Goal: Check status: Check status

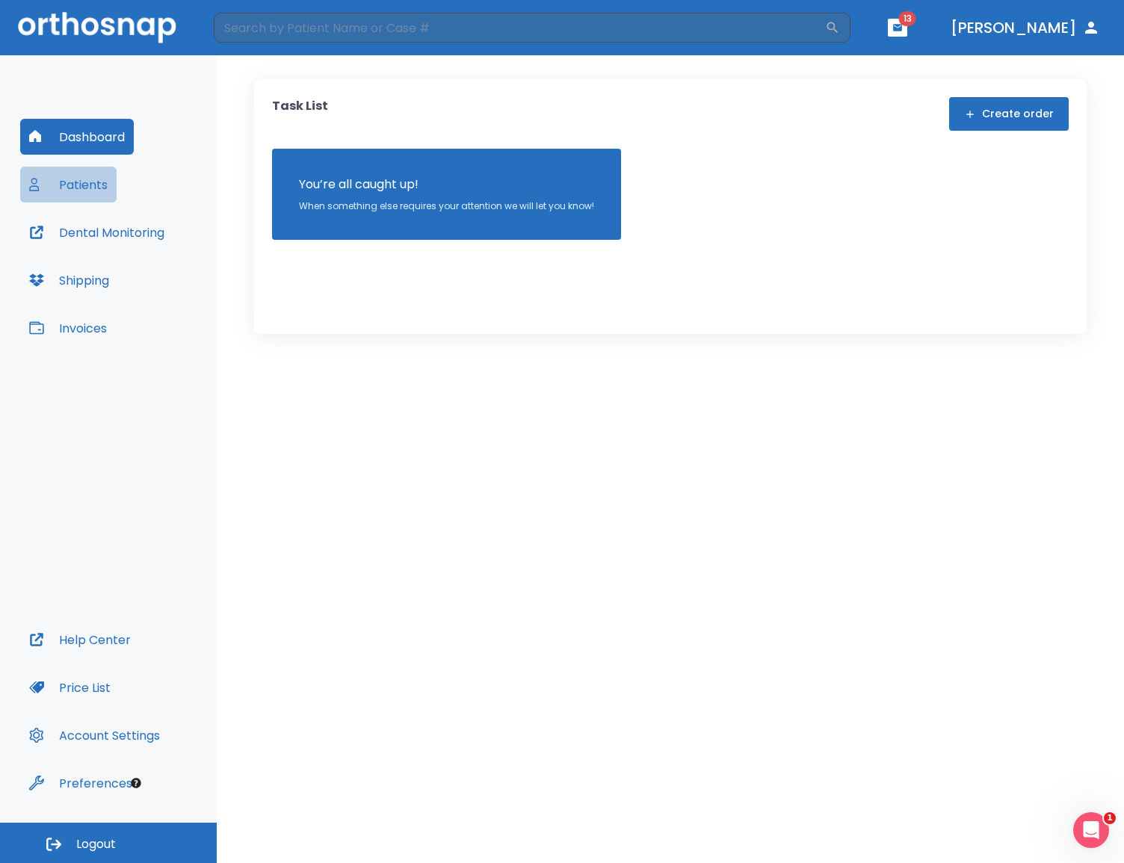
click at [71, 201] on button "Patients" at bounding box center [68, 185] width 96 height 36
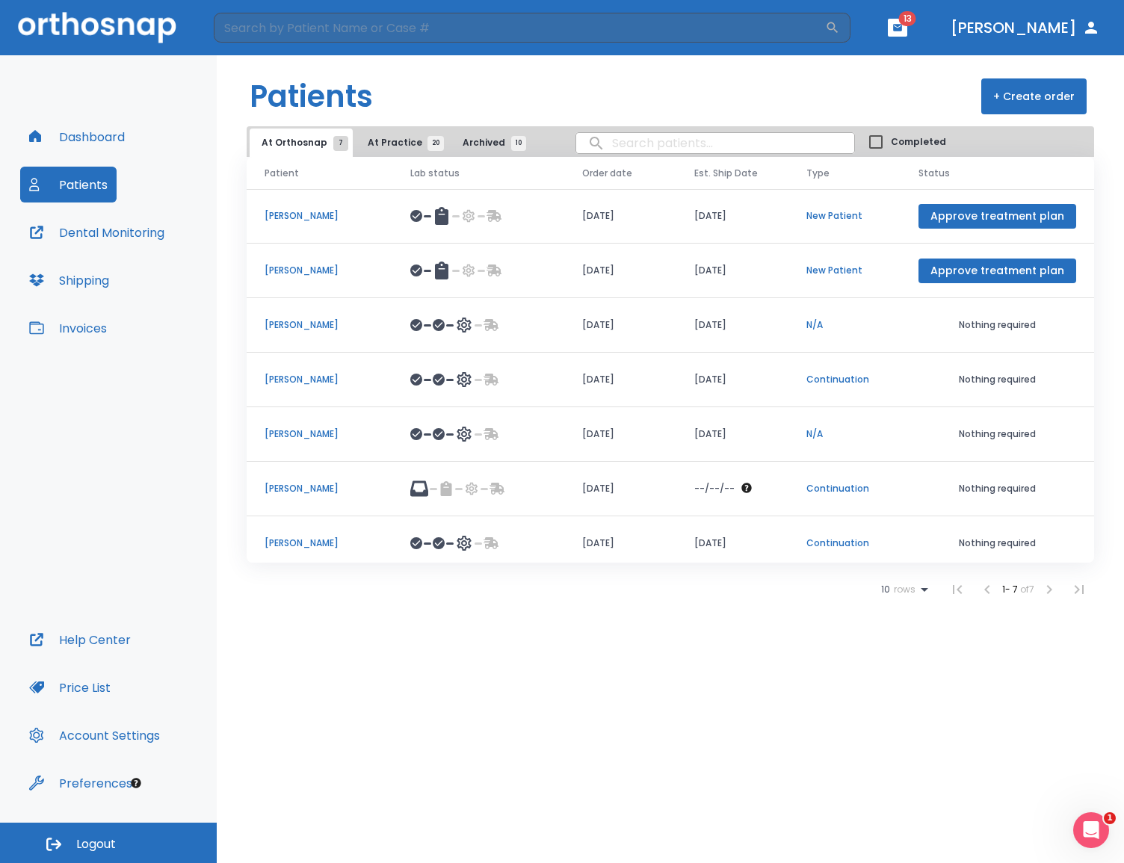
click at [287, 488] on p "[PERSON_NAME]" at bounding box center [319, 488] width 110 height 13
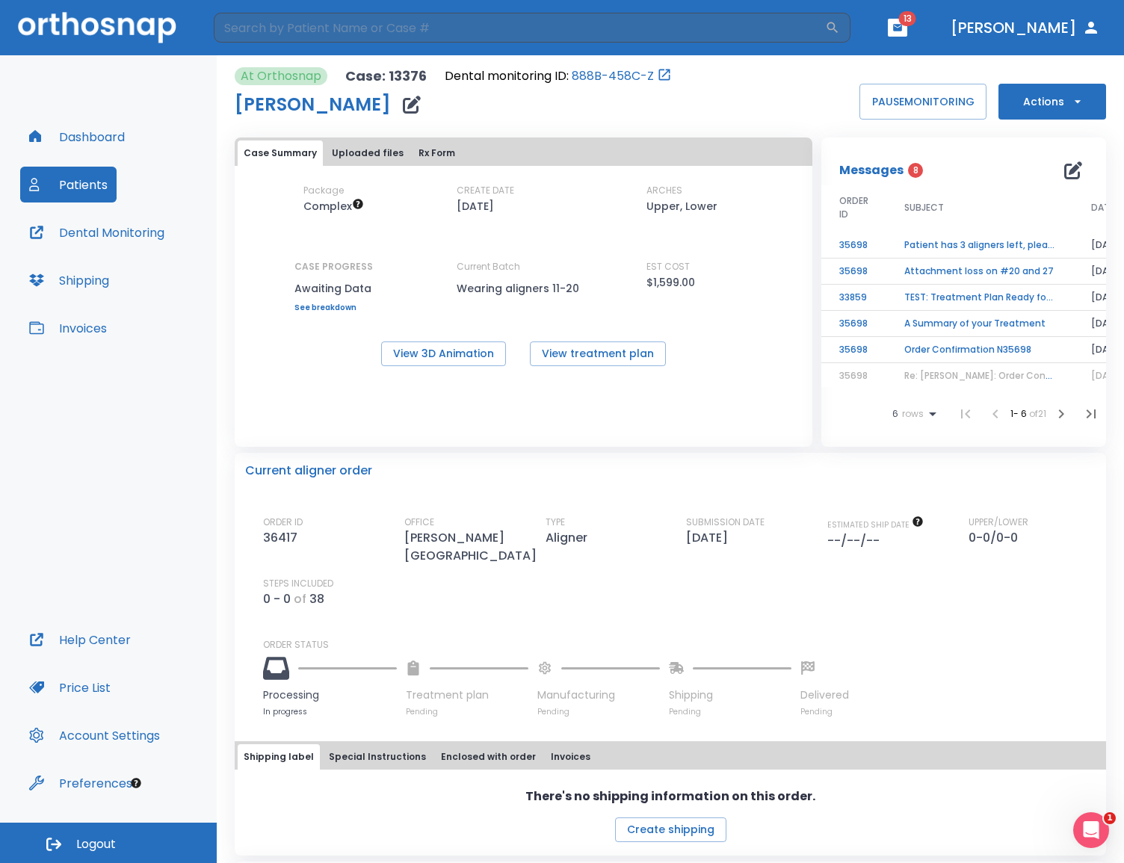
click at [932, 246] on td "Patient has 3 aligners left, please order next set!" at bounding box center [979, 245] width 187 height 26
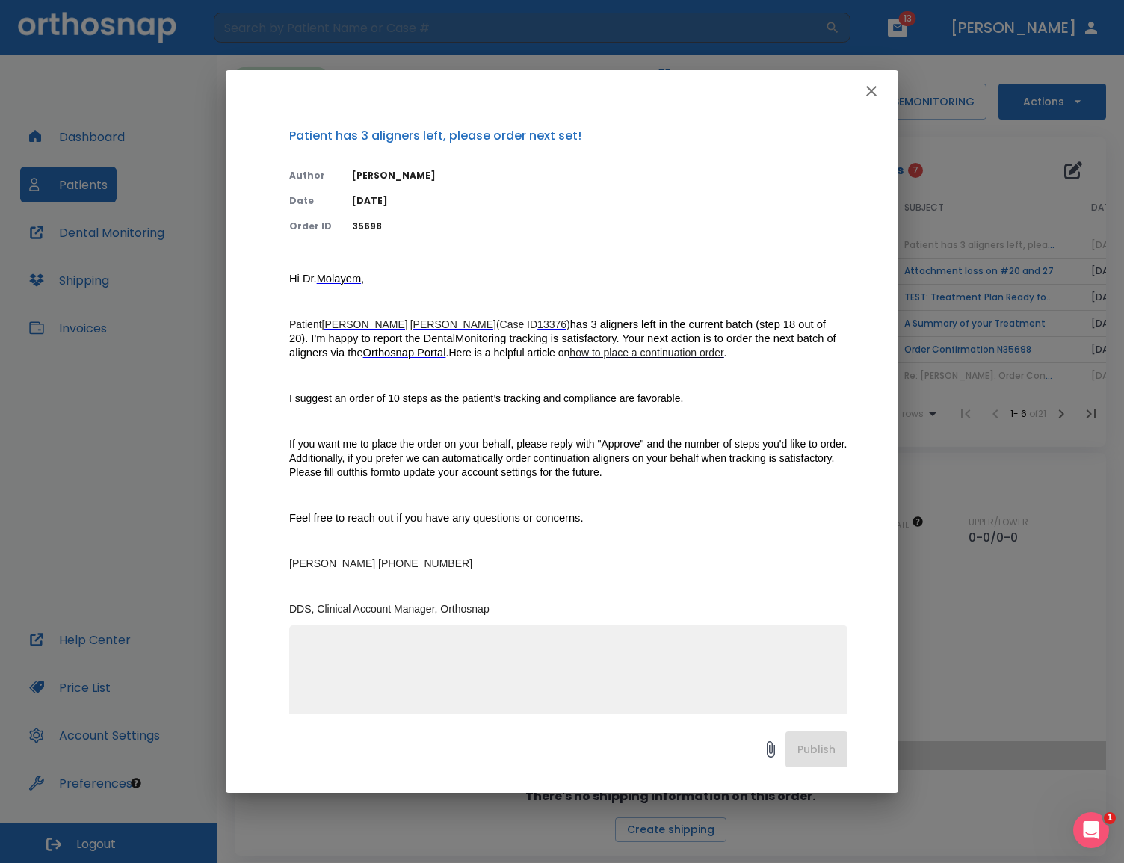
click at [867, 90] on icon "button" at bounding box center [871, 91] width 18 height 18
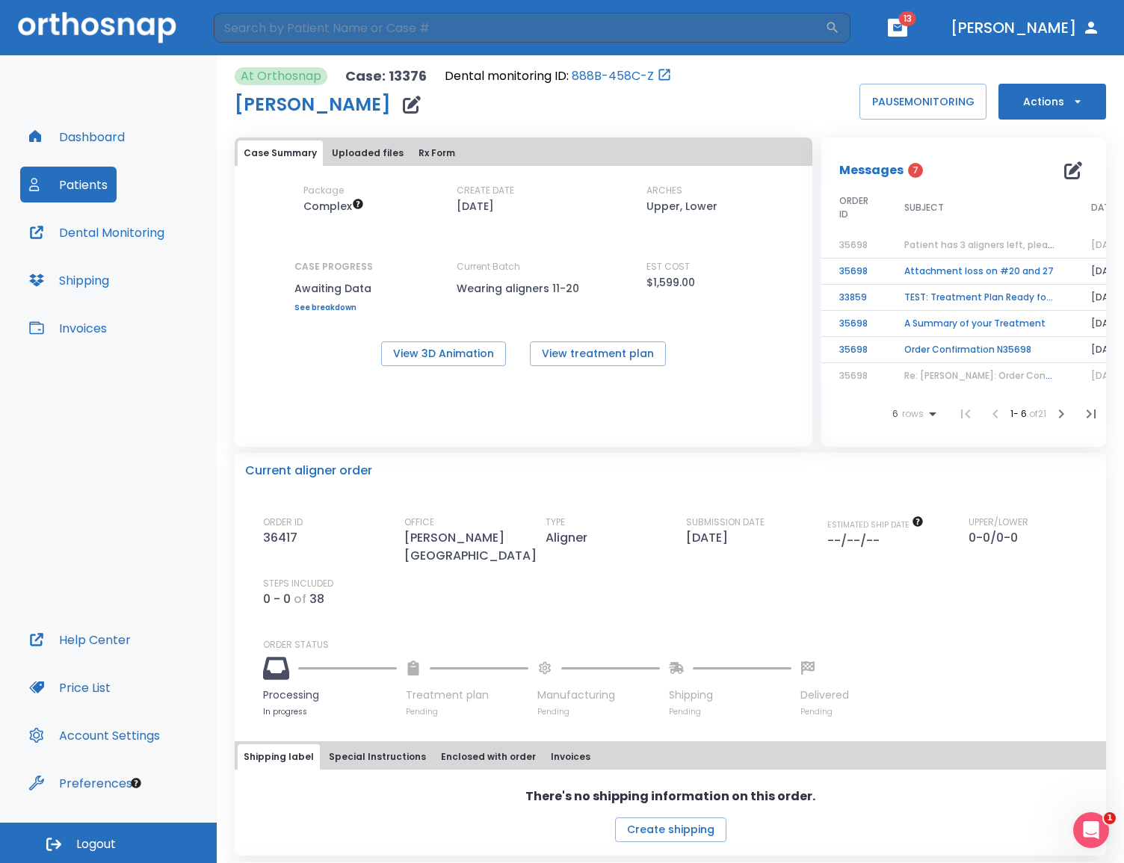
click at [953, 247] on span "Patient has 3 aligners left, please order next set!" at bounding box center [1016, 244] width 225 height 13
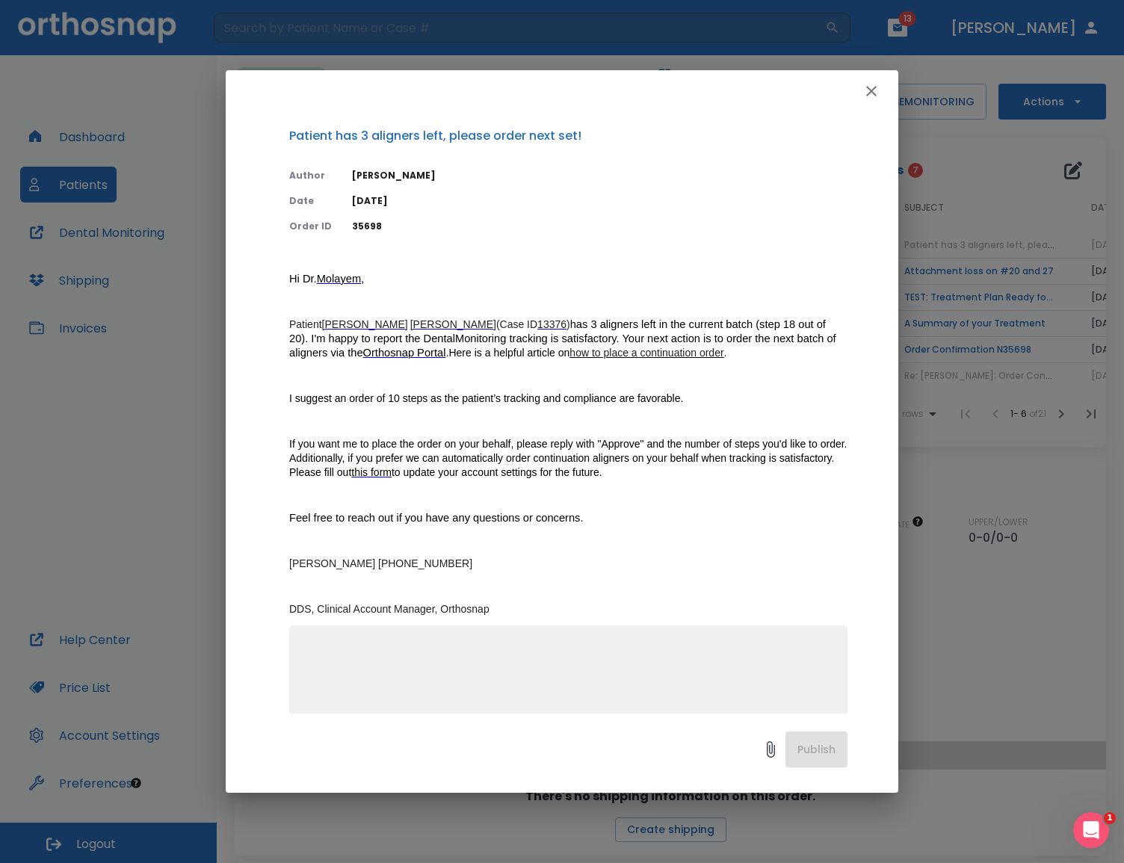
click at [871, 88] on icon "button" at bounding box center [871, 91] width 18 height 18
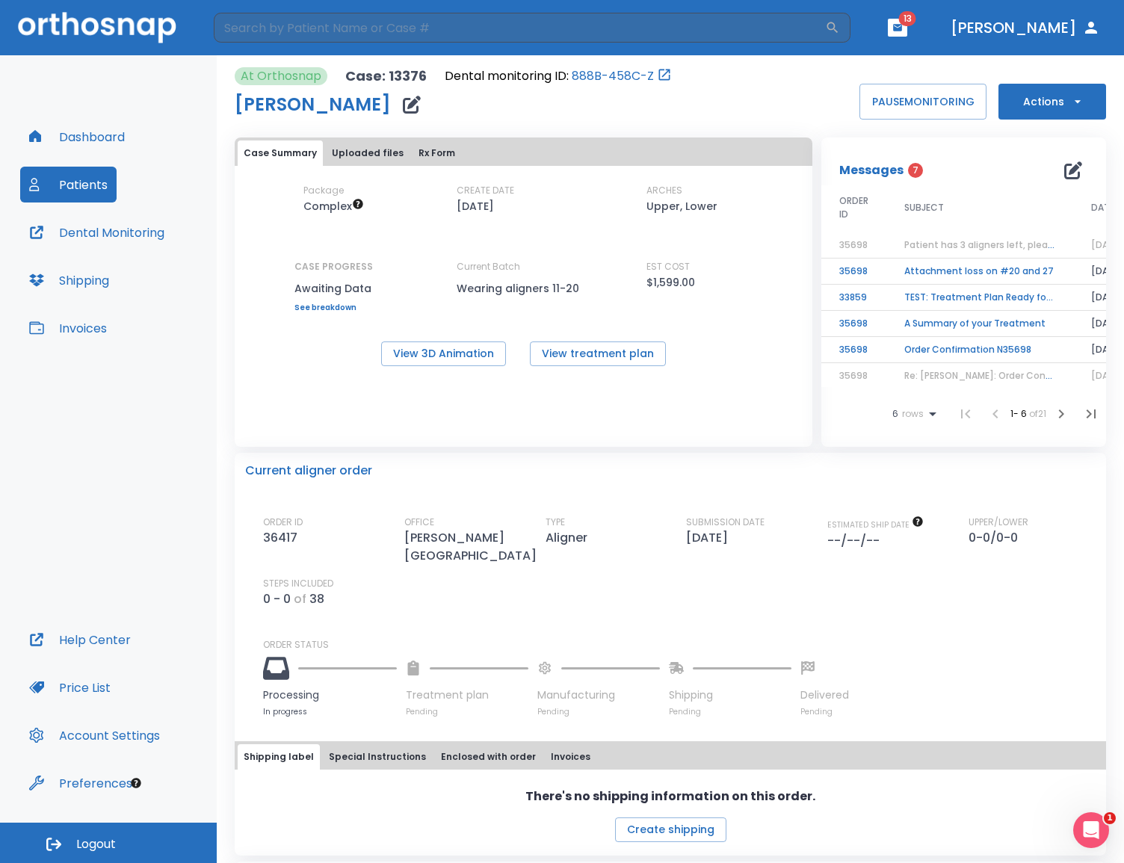
click at [1035, 111] on button "Actions" at bounding box center [1052, 102] width 108 height 36
click at [686, 433] on div at bounding box center [562, 431] width 1124 height 863
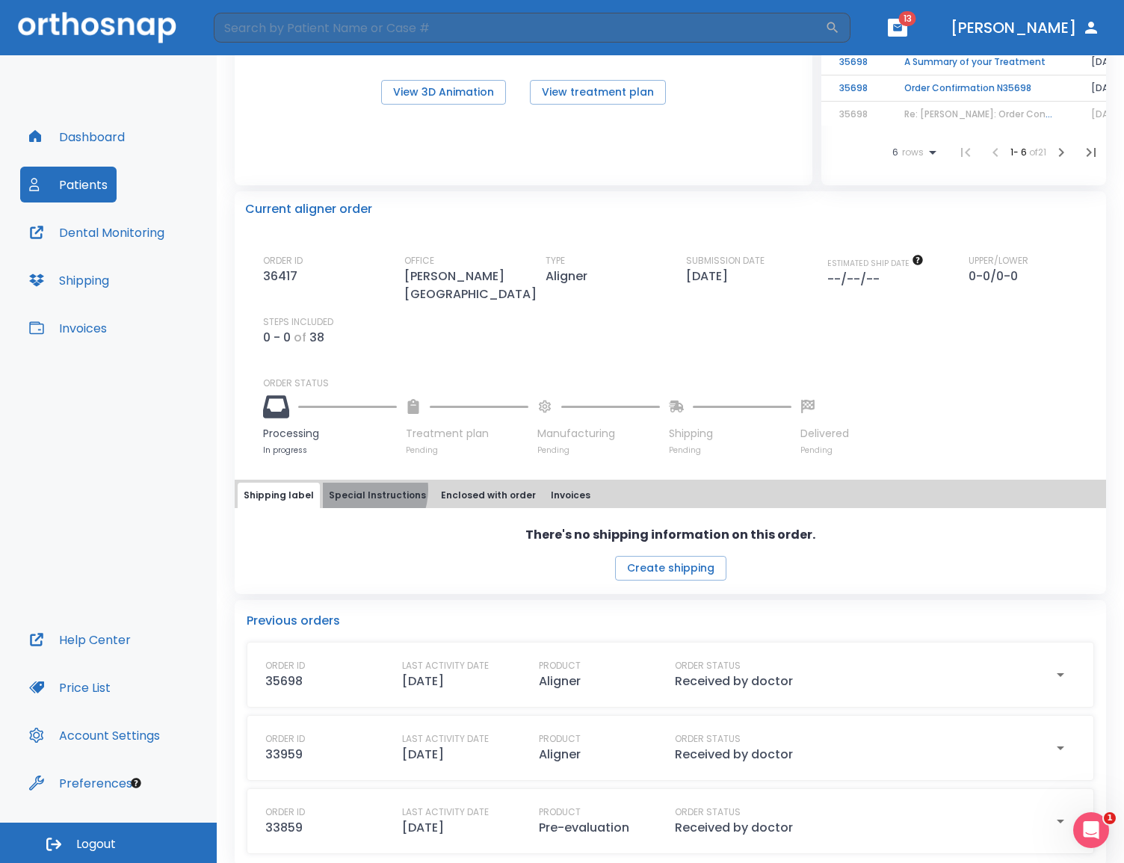
click at [354, 483] on button "Special Instructions" at bounding box center [377, 495] width 109 height 25
click at [274, 486] on button "Shipping label" at bounding box center [279, 495] width 82 height 25
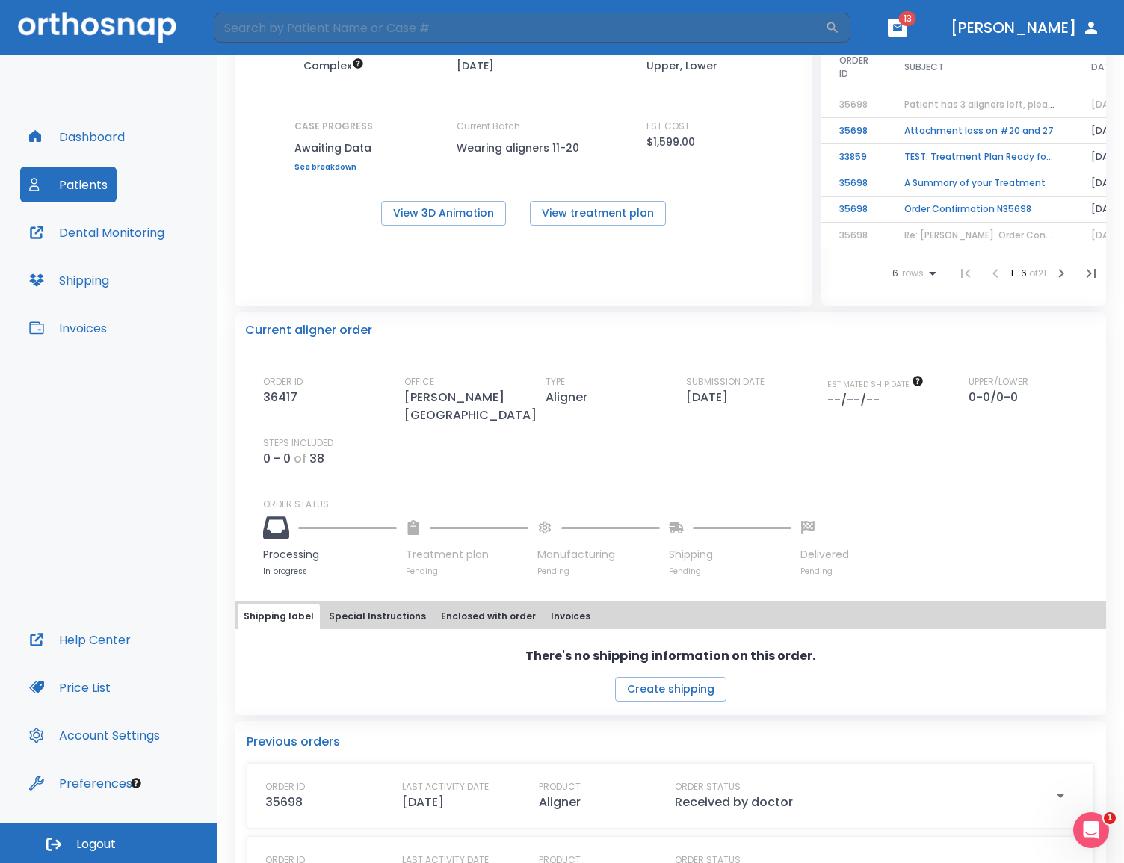
scroll to position [0, 0]
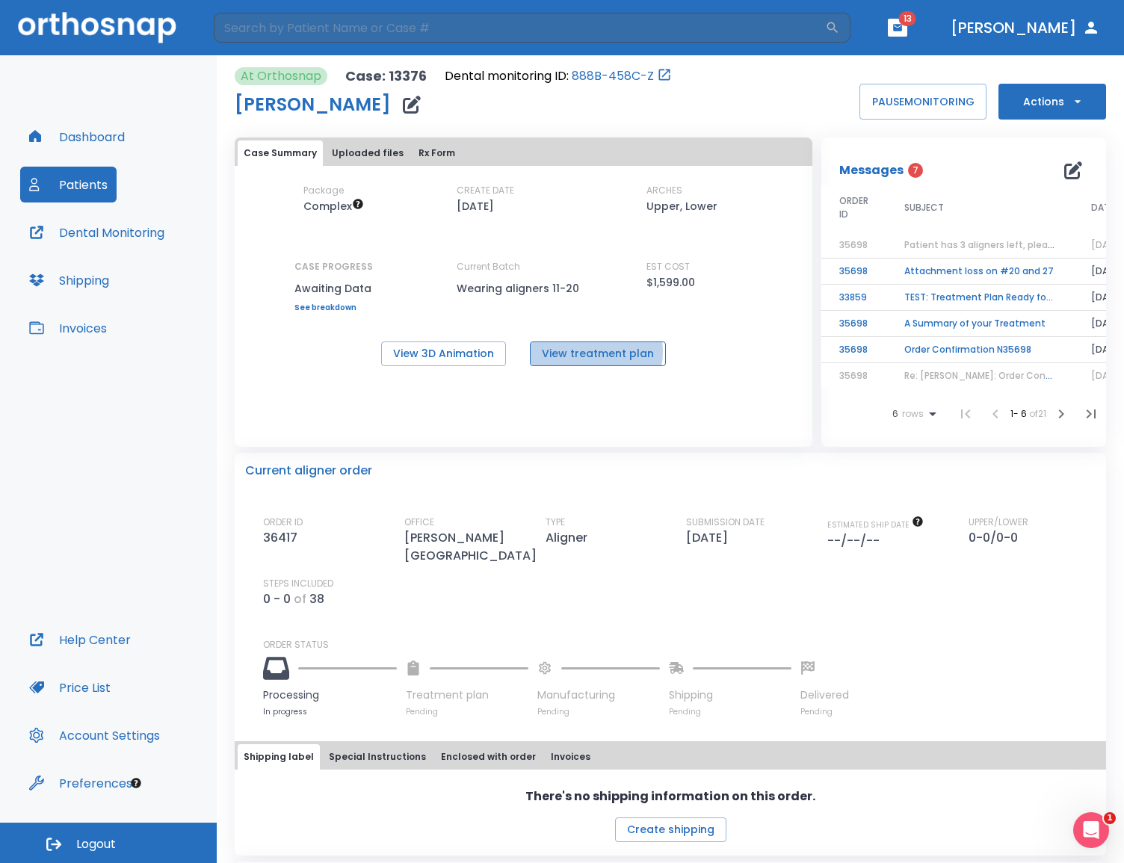
click at [590, 352] on button "View treatment plan" at bounding box center [598, 353] width 136 height 25
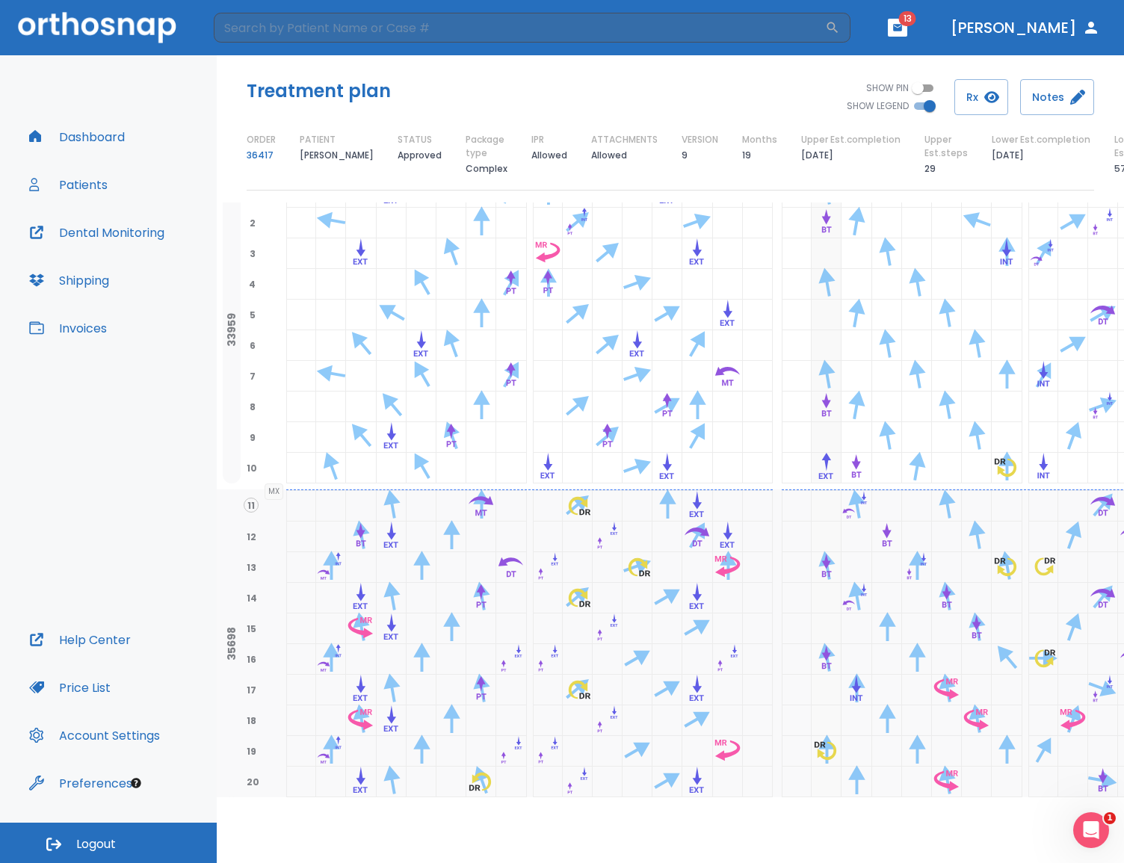
scroll to position [205, 0]
